Goal: Complete application form: Complete application form

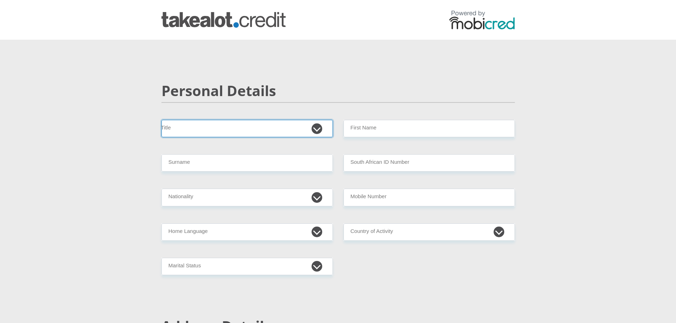
click at [240, 133] on select "Mr Ms Mrs Dr [PERSON_NAME]" at bounding box center [246, 128] width 171 height 17
select select "Mr"
click at [161, 120] on select "Mr Ms Mrs Dr [PERSON_NAME]" at bounding box center [246, 128] width 171 height 17
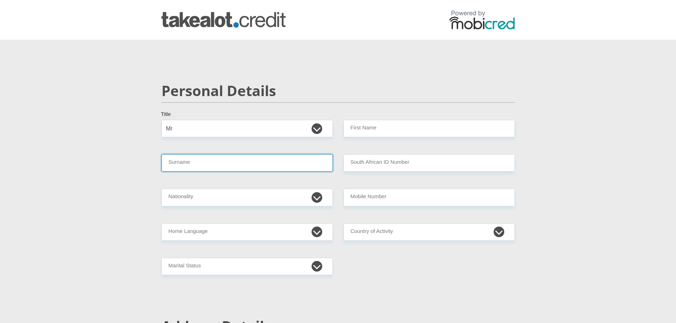
click at [215, 170] on input "Surname" at bounding box center [246, 162] width 171 height 17
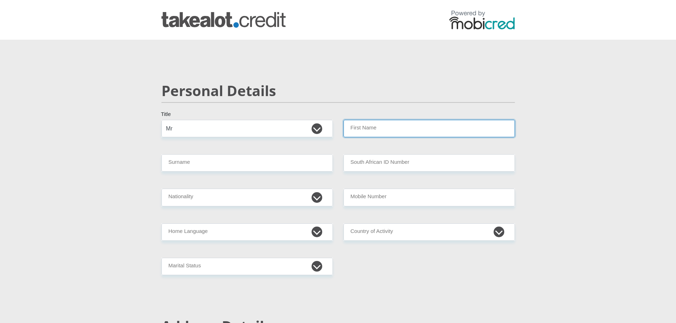
click at [397, 121] on input "First Name" at bounding box center [428, 128] width 171 height 17
type input "[PERSON_NAME]"
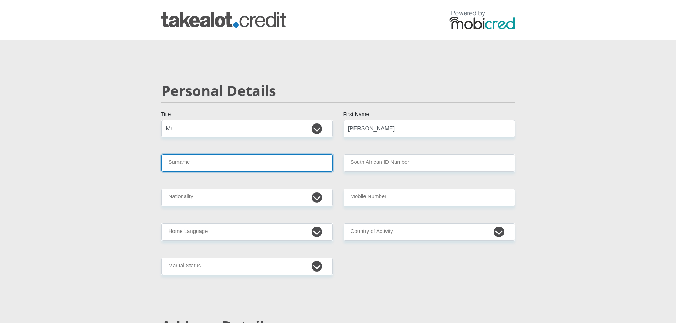
click at [282, 160] on input "Surname" at bounding box center [246, 162] width 171 height 17
type input "[PERSON_NAME]"
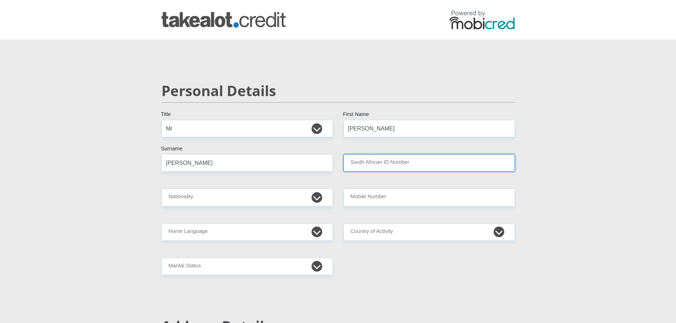
click at [449, 165] on input "South African ID Number" at bounding box center [428, 162] width 171 height 17
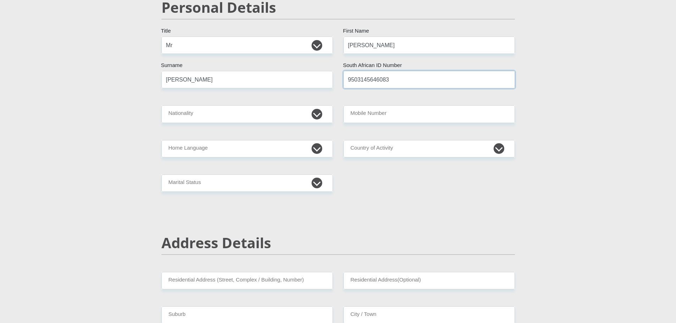
scroll to position [106, 0]
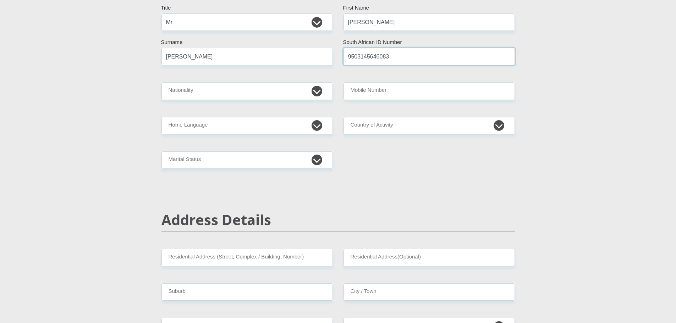
type input "9503145646083"
click at [314, 93] on select "[GEOGRAPHIC_DATA] [GEOGRAPHIC_DATA] [GEOGRAPHIC_DATA] [GEOGRAPHIC_DATA] [GEOGRA…" at bounding box center [246, 90] width 171 height 17
select select "ZAF"
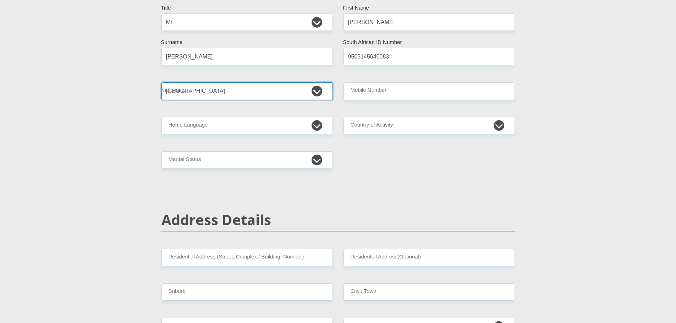
click at [161, 82] on select "[GEOGRAPHIC_DATA] [GEOGRAPHIC_DATA] [GEOGRAPHIC_DATA] [GEOGRAPHIC_DATA] [GEOGRA…" at bounding box center [246, 90] width 171 height 17
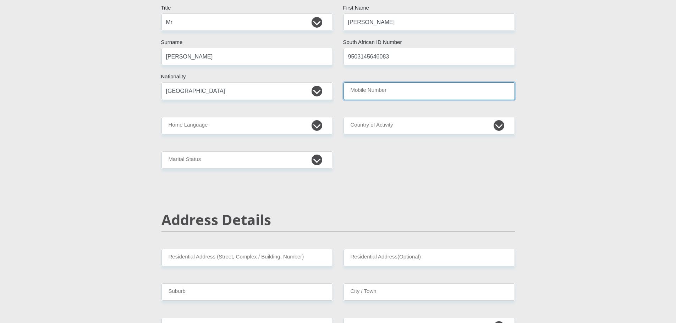
click at [360, 93] on input "Mobile Number" at bounding box center [428, 90] width 171 height 17
type input "0735676351"
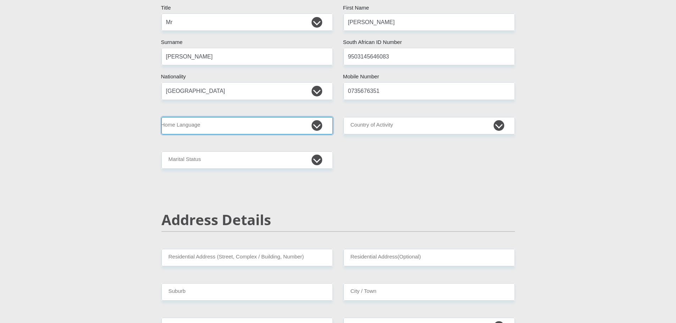
click at [303, 128] on select "Afrikaans English Sepedi South Ndebele Southern Sotho Swati Tsonga Tswana Venda…" at bounding box center [246, 125] width 171 height 17
select select "tso"
click at [161, 117] on select "Afrikaans English Sepedi South Ndebele Southern Sotho Swati Tsonga Tswana Venda…" at bounding box center [246, 125] width 171 height 17
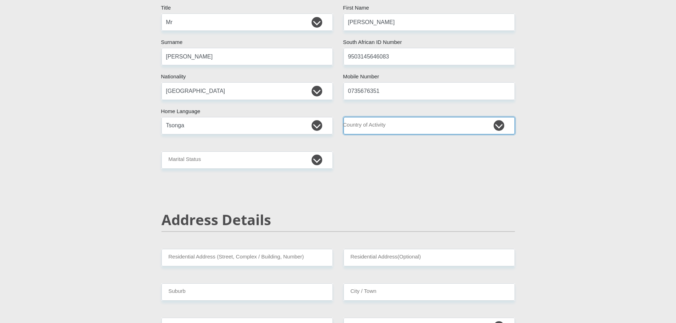
click at [362, 129] on select "[GEOGRAPHIC_DATA] [GEOGRAPHIC_DATA] [GEOGRAPHIC_DATA] [GEOGRAPHIC_DATA] [GEOGRA…" at bounding box center [428, 125] width 171 height 17
select select "ZAF"
click at [343, 117] on select "[GEOGRAPHIC_DATA] [GEOGRAPHIC_DATA] [GEOGRAPHIC_DATA] [GEOGRAPHIC_DATA] [GEOGRA…" at bounding box center [428, 125] width 171 height 17
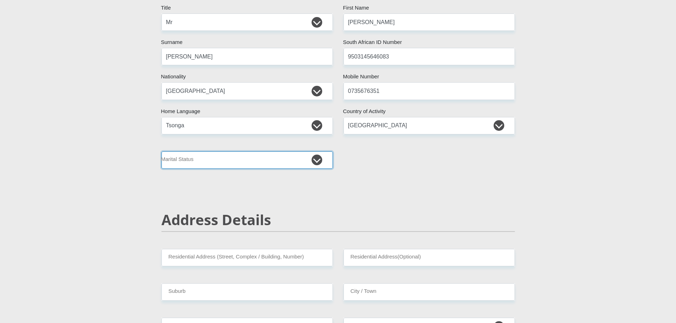
click at [300, 167] on select "Married ANC Single Divorced Widowed Married COP or Customary Law" at bounding box center [246, 159] width 171 height 17
click at [161, 151] on select "Married ANC Single Divorced Widowed Married COP or Customary Law" at bounding box center [246, 159] width 171 height 17
click at [217, 157] on select "Married ANC Single Divorced Widowed Married COP or Customary Law" at bounding box center [246, 159] width 171 height 17
select select "2"
click at [161, 151] on select "Married ANC Single Divorced Widowed Married COP or Customary Law" at bounding box center [246, 159] width 171 height 17
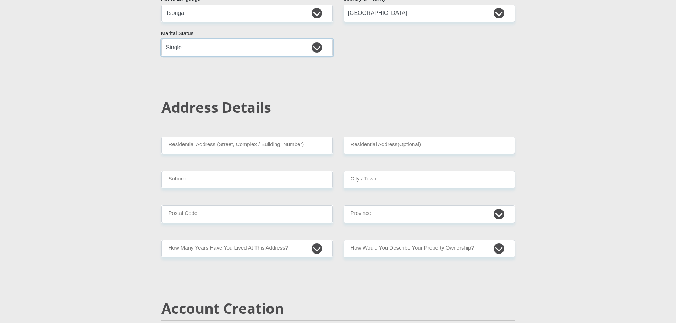
scroll to position [284, 0]
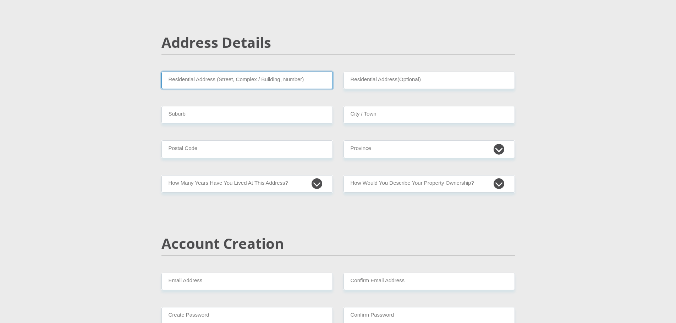
click at [198, 88] on input "Residential Address (Street, Complex / Building, Number)" at bounding box center [246, 80] width 171 height 17
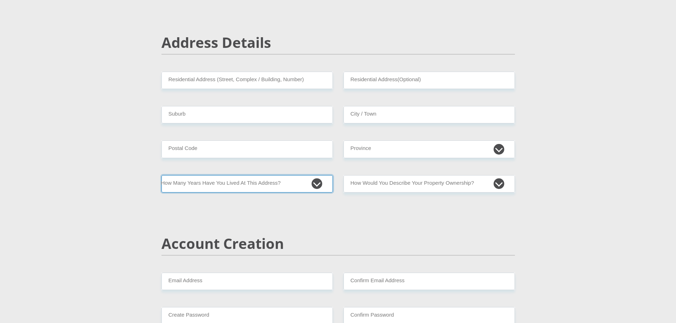
click at [255, 185] on select "less than 1 year 1-3 years 3-5 years 5+ years" at bounding box center [246, 183] width 171 height 17
select select "5"
click at [161, 175] on select "less than 1 year 1-3 years 3-5 years 5+ years" at bounding box center [246, 183] width 171 height 17
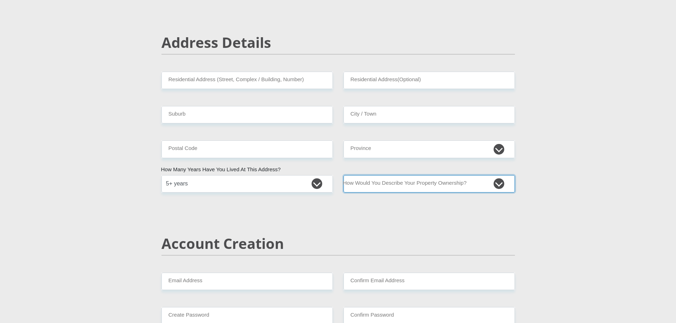
click at [371, 182] on select "Owned Rented Family Owned Company Dwelling" at bounding box center [428, 183] width 171 height 17
select select "parents"
click at [343, 175] on select "Owned Rented Family Owned Company Dwelling" at bounding box center [428, 183] width 171 height 17
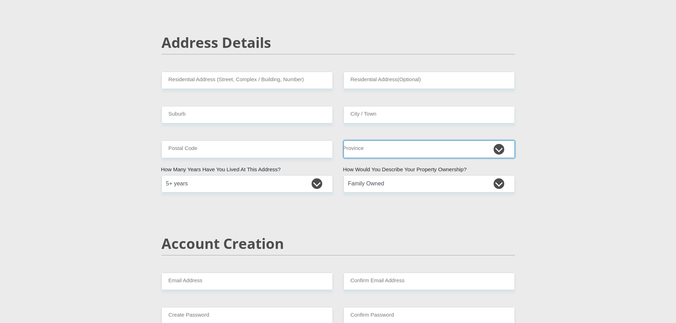
click at [364, 151] on select "Eastern Cape Free State [GEOGRAPHIC_DATA] [GEOGRAPHIC_DATA][DATE] [GEOGRAPHIC_D…" at bounding box center [428, 148] width 171 height 17
select select "Gauteng"
click at [343, 140] on select "Eastern Cape Free State [GEOGRAPHIC_DATA] [GEOGRAPHIC_DATA][DATE] [GEOGRAPHIC_D…" at bounding box center [428, 148] width 171 height 17
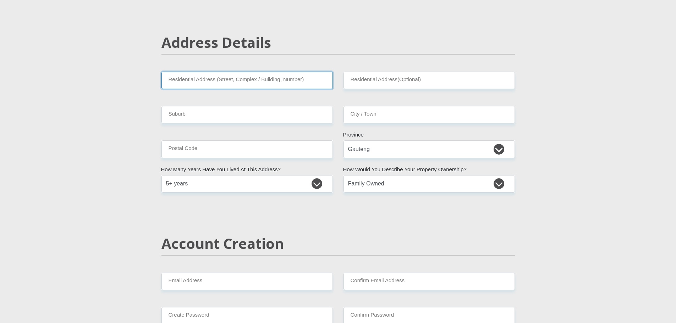
click at [247, 83] on input "Residential Address (Street, Complex / Building, Number)" at bounding box center [246, 80] width 171 height 17
type input "[STREET_ADDRESS][PERSON_NAME]"
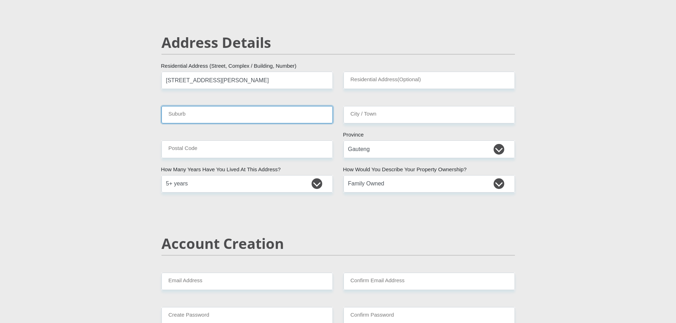
click at [238, 116] on input "Suburb" at bounding box center [246, 114] width 171 height 17
click at [177, 115] on input "[GEOGRAPHIC_DATA]" at bounding box center [246, 114] width 171 height 17
type input "[GEOGRAPHIC_DATA]"
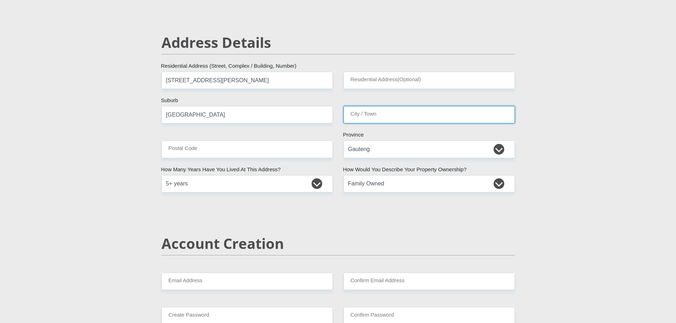
click at [358, 116] on input "City / Town" at bounding box center [428, 114] width 171 height 17
paste input "[GEOGRAPHIC_DATA]"
type input "[GEOGRAPHIC_DATA]"
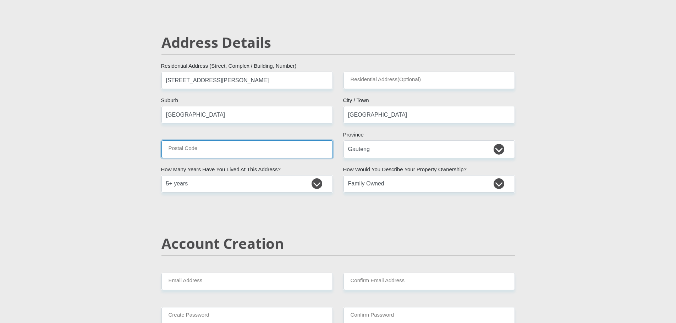
click at [243, 149] on input "Postal Code" at bounding box center [246, 148] width 171 height 17
type input "0183"
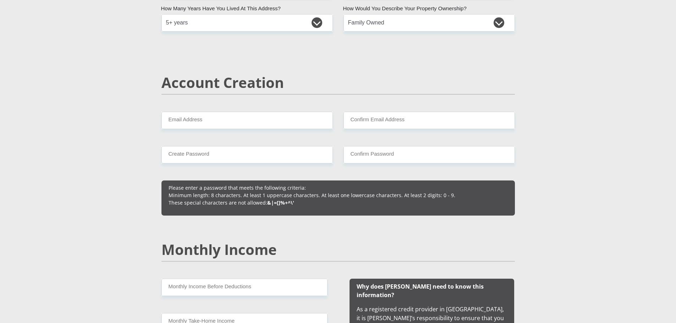
scroll to position [532, 0]
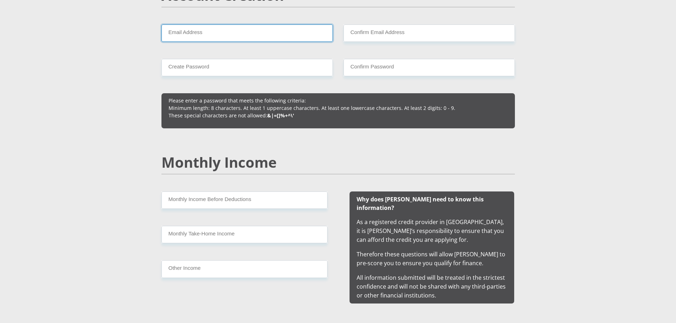
click at [225, 30] on input "Email Address" at bounding box center [246, 32] width 171 height 17
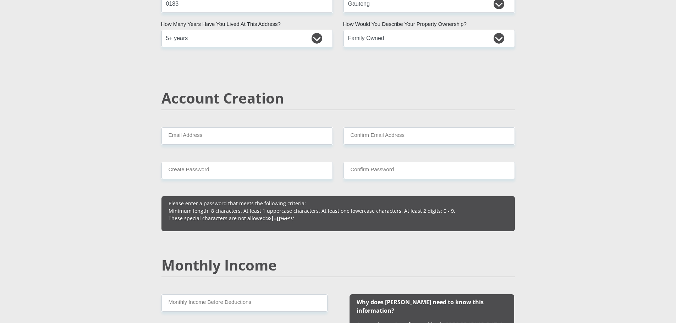
scroll to position [426, 0]
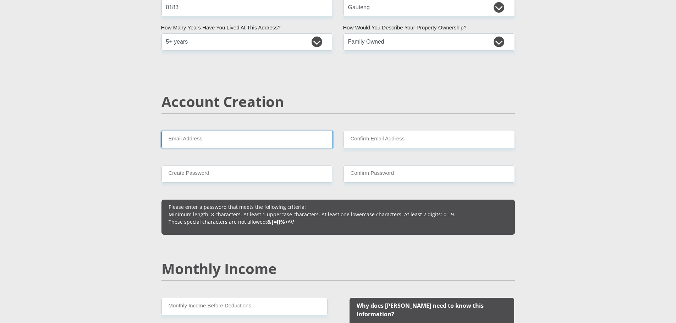
click at [229, 142] on input "Email Address" at bounding box center [246, 139] width 171 height 17
type input "[PERSON_NAME][EMAIL_ADDRESS][DOMAIN_NAME]"
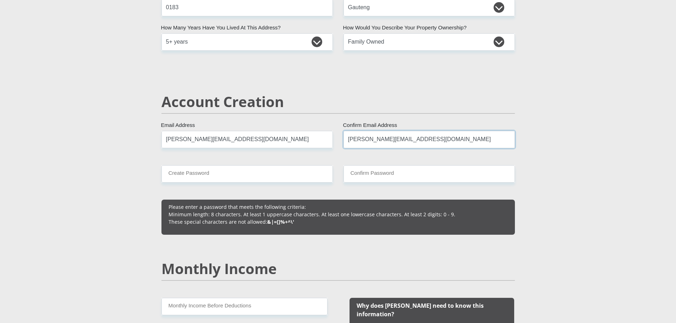
type input "[PERSON_NAME][EMAIL_ADDRESS][DOMAIN_NAME]"
click at [171, 173] on input "Create Password" at bounding box center [246, 173] width 171 height 17
type input "[PERSON_NAME][EMAIL_ADDRESS]0730"
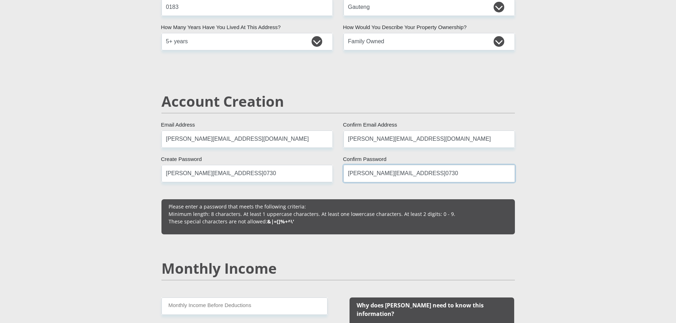
scroll to position [568, 0]
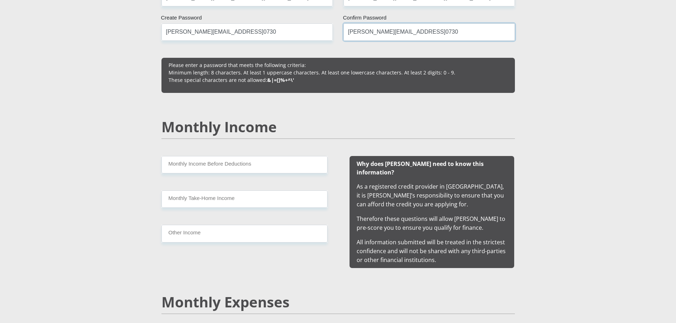
type input "[PERSON_NAME][EMAIL_ADDRESS]0730"
click at [200, 166] on input "Monthly Income Before Deductions" at bounding box center [244, 164] width 166 height 17
type input "34000"
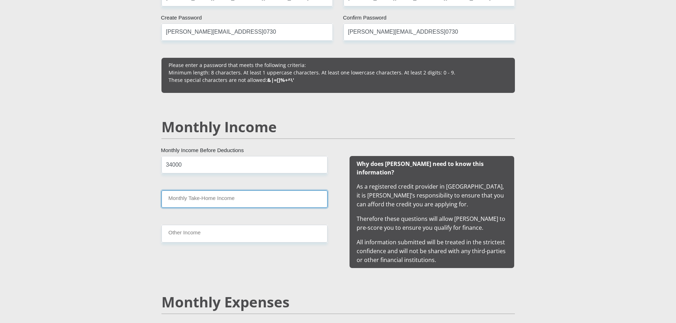
click at [210, 200] on input "Monthly Take-Home Income" at bounding box center [244, 198] width 166 height 17
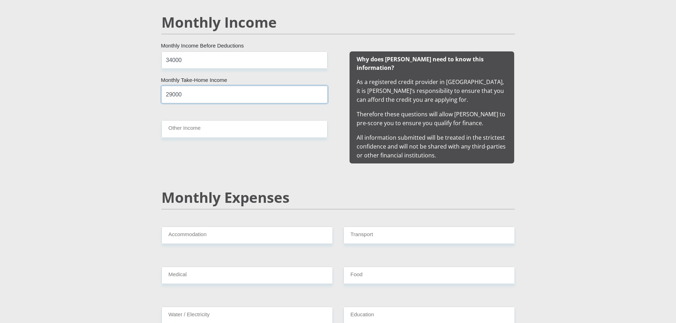
scroll to position [674, 0]
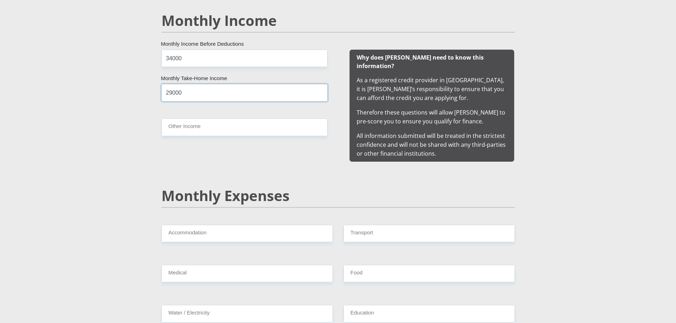
type input "29000"
click at [204, 128] on input "Other Income" at bounding box center [244, 126] width 166 height 17
type input "24000"
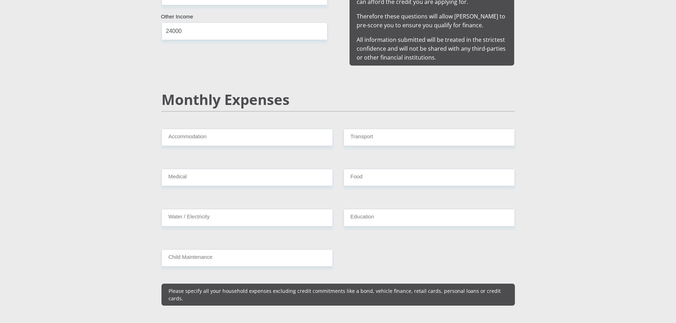
scroll to position [780, 0]
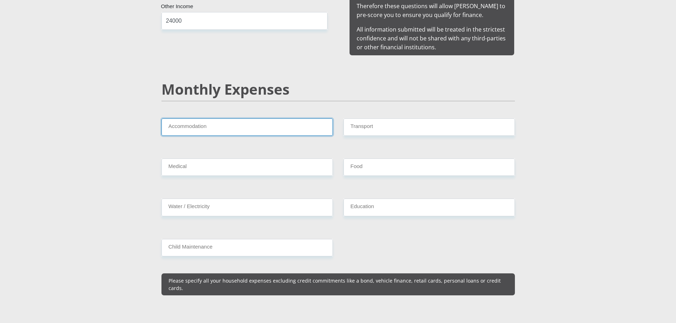
click at [249, 118] on input "Accommodation" at bounding box center [246, 126] width 171 height 17
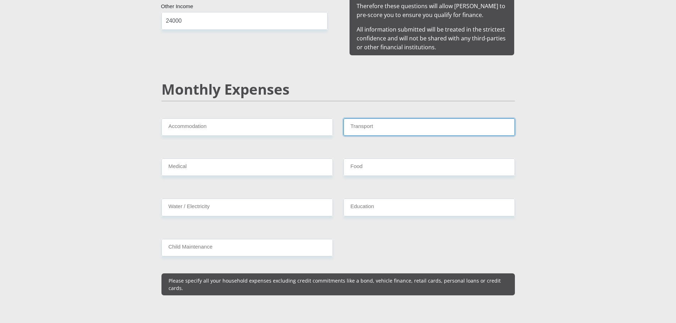
click at [368, 125] on input "Transport" at bounding box center [428, 126] width 171 height 17
type input "1000"
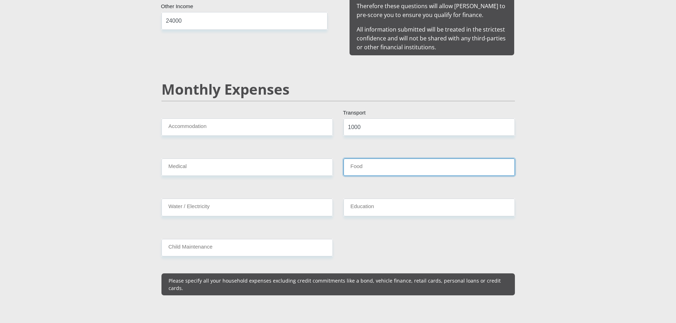
click at [348, 159] on input "Food" at bounding box center [428, 167] width 171 height 17
type input "1000"
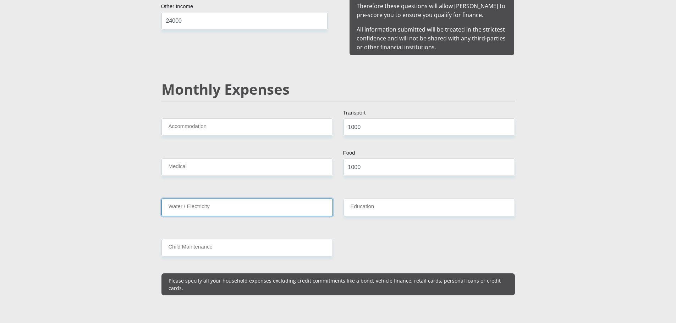
click at [194, 201] on input "Water / Electricity" at bounding box center [246, 207] width 171 height 17
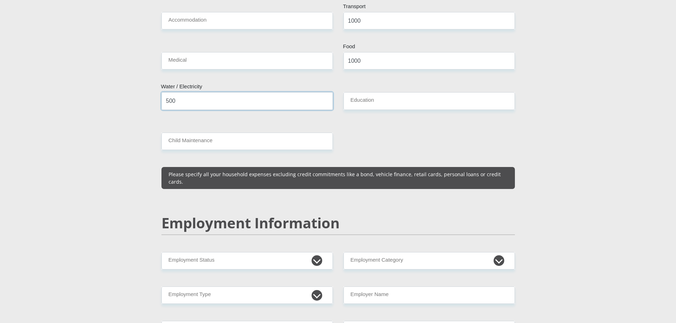
type input "500"
click at [137, 194] on div "Personal Details Mr Ms Mrs Dr [PERSON_NAME] Title [PERSON_NAME] First Name Mace…" at bounding box center [338, 250] width 404 height 2143
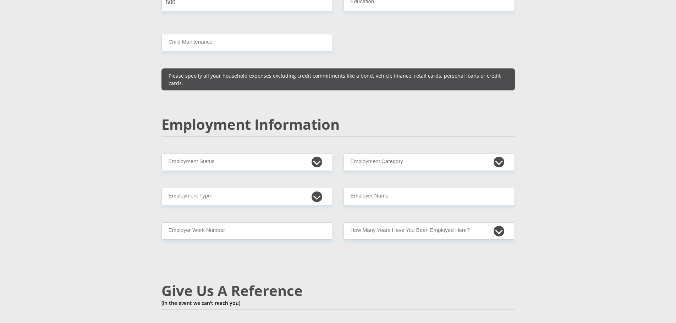
scroll to position [993, 0]
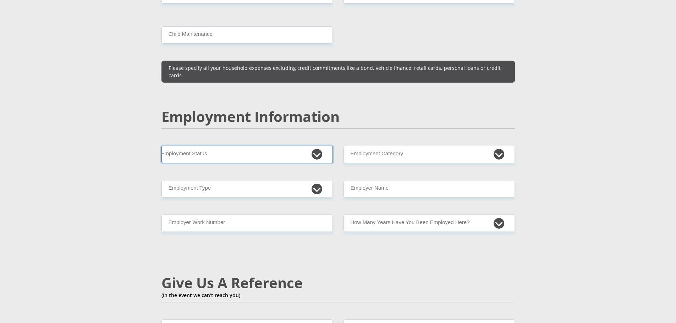
click at [318, 146] on select "Permanent/Full-time Part-time/Casual [DEMOGRAPHIC_DATA] Worker Self-Employed Ho…" at bounding box center [246, 154] width 171 height 17
select select "1"
click at [161, 146] on select "Permanent/Full-time Part-time/Casual [DEMOGRAPHIC_DATA] Worker Self-Employed Ho…" at bounding box center [246, 154] width 171 height 17
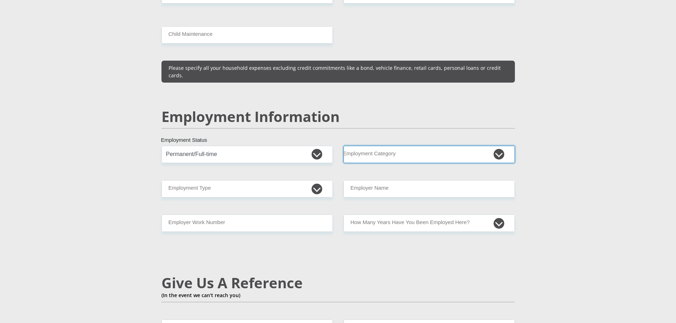
click at [372, 146] on select "AGRICULTURE ALCOHOL & TOBACCO CONSTRUCTION MATERIALS METALLURGY EQUIPMENT FOR R…" at bounding box center [428, 154] width 171 height 17
select select "14"
click at [343, 146] on select "AGRICULTURE ALCOHOL & TOBACCO CONSTRUCTION MATERIALS METALLURGY EQUIPMENT FOR R…" at bounding box center [428, 154] width 171 height 17
click at [312, 242] on div "Mr Ms Mrs Dr [PERSON_NAME] Title [PERSON_NAME] First Name Maceke Surname 950314…" at bounding box center [338, 138] width 364 height 2023
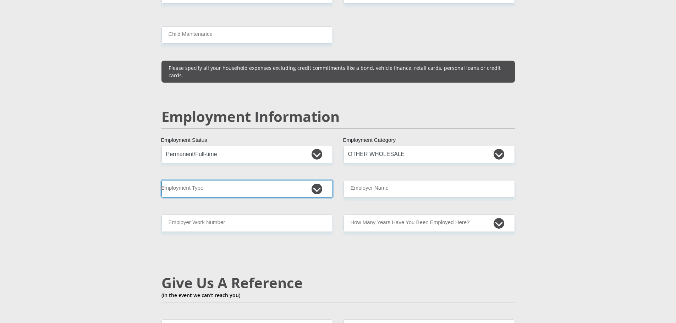
click at [316, 180] on select "College/Lecturer Craft Seller Creative Driver Executive Farmer Forces - Non Com…" at bounding box center [246, 188] width 171 height 17
select select "Service Industry"
click at [161, 180] on select "College/Lecturer Craft Seller Creative Driver Executive Farmer Forces - Non Com…" at bounding box center [246, 188] width 171 height 17
click at [365, 180] on input "Employer Name" at bounding box center [428, 188] width 171 height 17
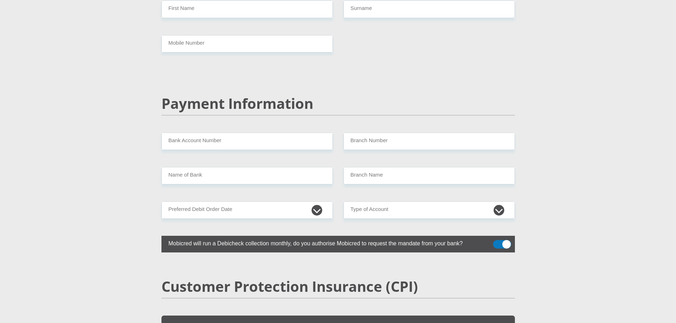
scroll to position [1162, 0]
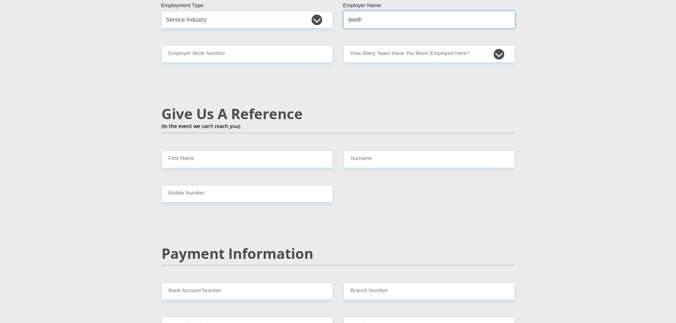
type input "deelh"
